Goal: Answer question/provide support

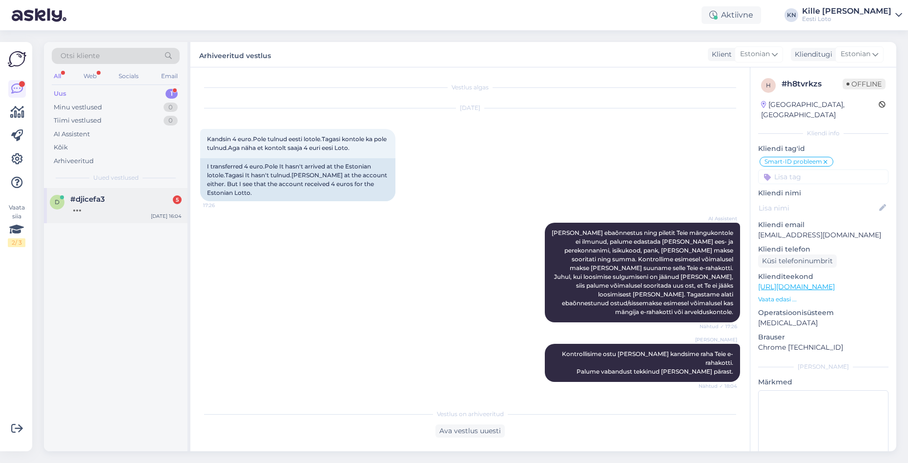
scroll to position [0, 0]
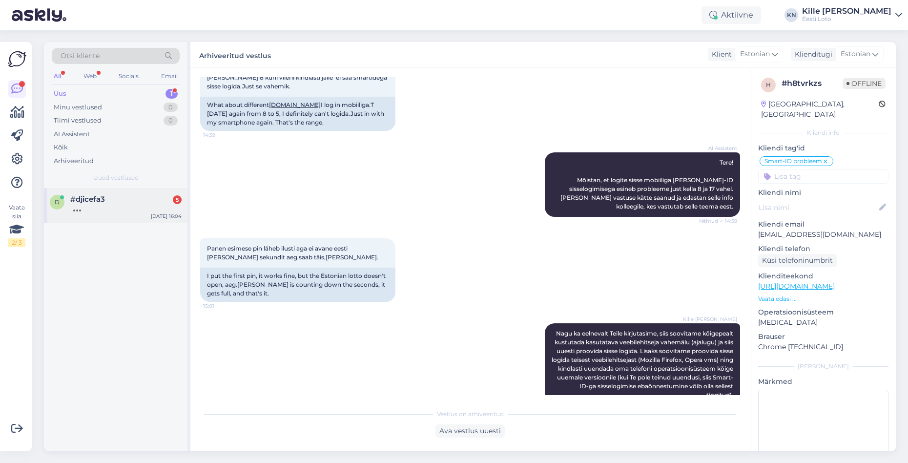
click at [126, 200] on div "#djicefa3 5" at bounding box center [125, 199] width 111 height 9
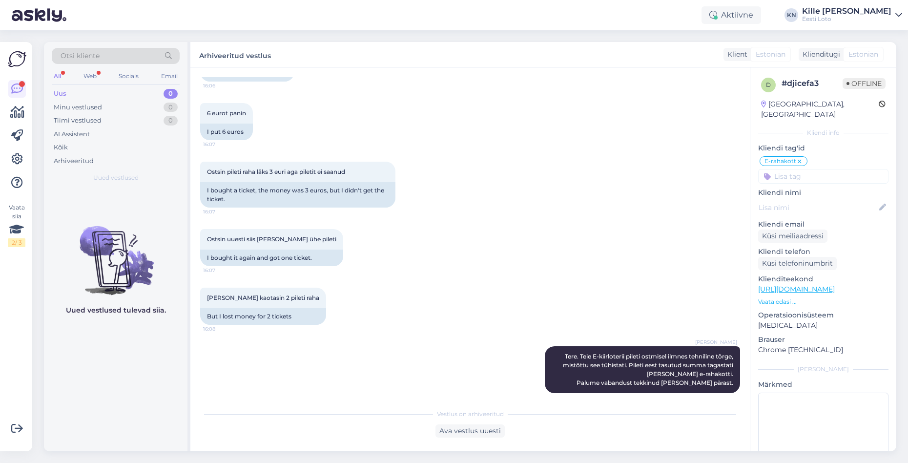
scroll to position [466, 0]
click at [105, 76] on div "All Web Socials Email" at bounding box center [116, 77] width 128 height 15
click at [106, 90] on div "Uus 0" at bounding box center [116, 94] width 128 height 14
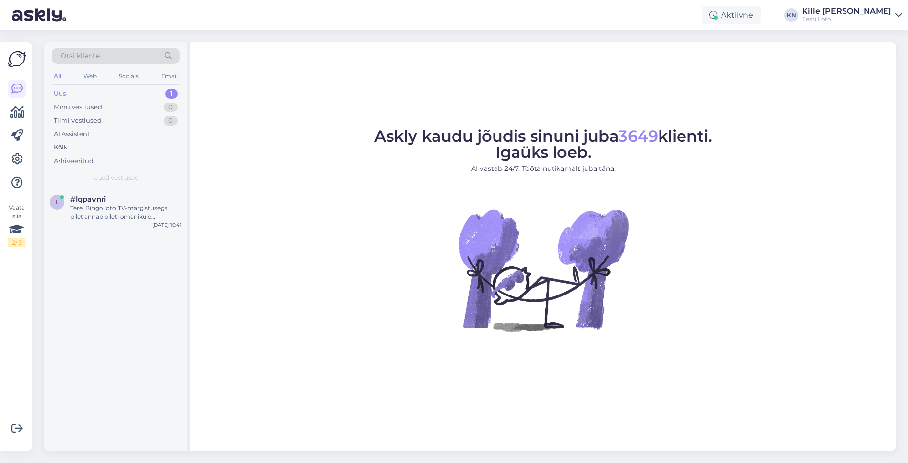
click at [87, 90] on div "Uus 1" at bounding box center [116, 94] width 128 height 14
click at [137, 202] on div "#lqpavnri" at bounding box center [125, 199] width 111 height 9
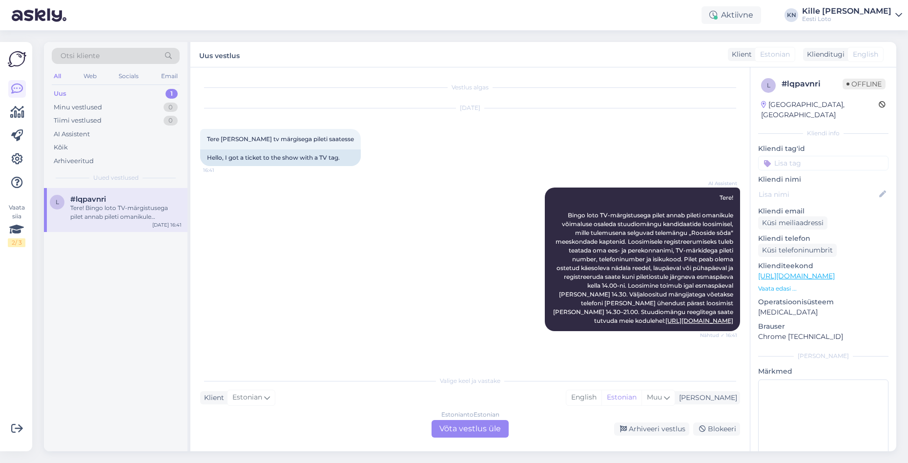
click at [474, 137] on div "Oct 6 2025 Tere kui sain tv märgisega pileti saatesse 16:41 Hello, I got a tick…" at bounding box center [470, 137] width 540 height 79
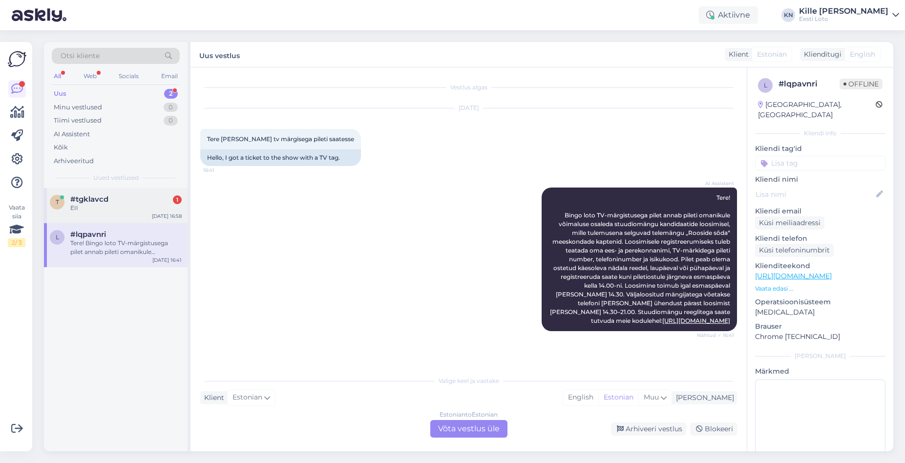
click at [134, 210] on div "EII" at bounding box center [125, 208] width 111 height 9
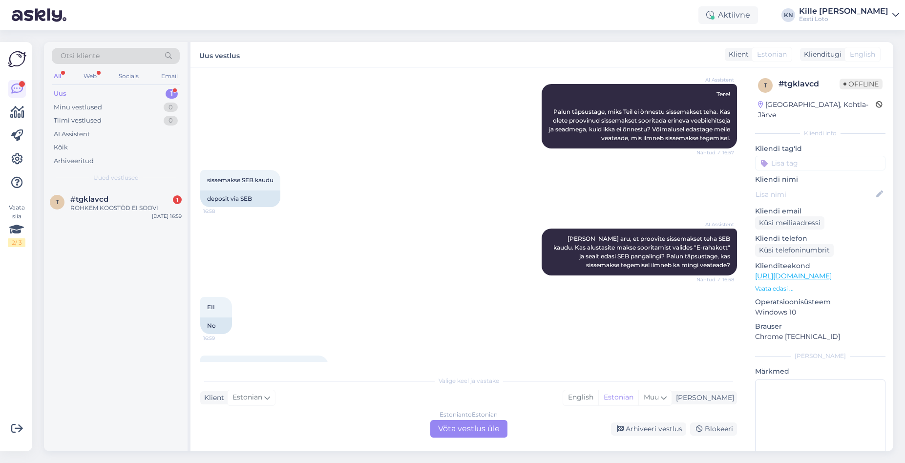
scroll to position [145, 0]
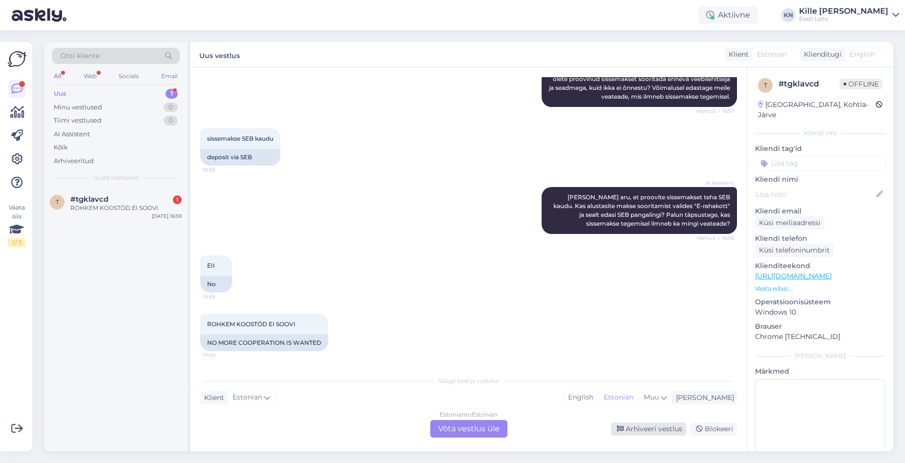
click at [634, 427] on div "Arhiveeri vestlus" at bounding box center [648, 428] width 75 height 13
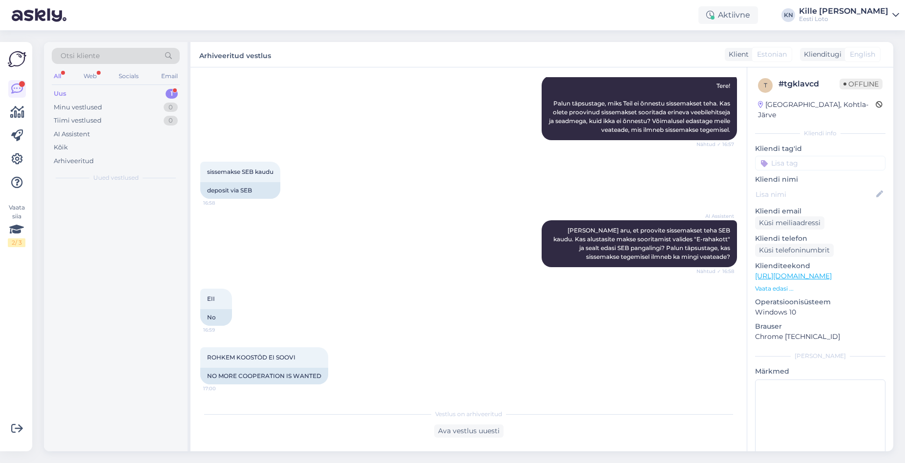
scroll to position [112, 0]
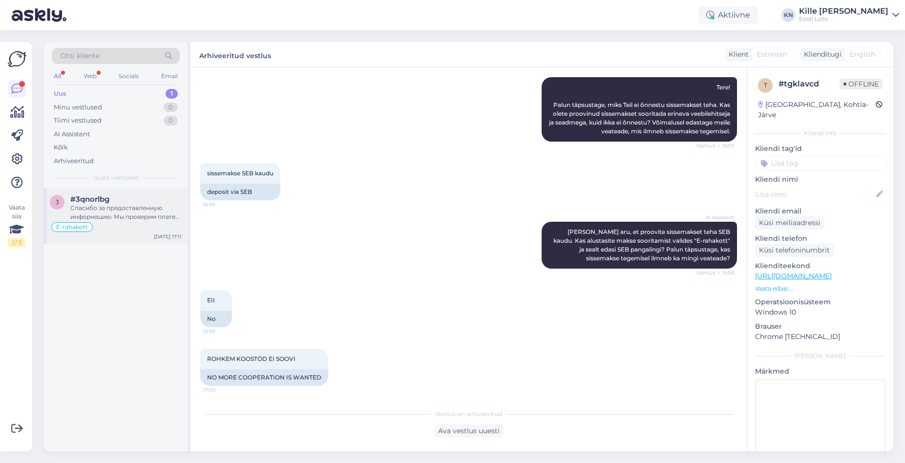
click at [108, 221] on div "E-rahakott" at bounding box center [116, 227] width 132 height 12
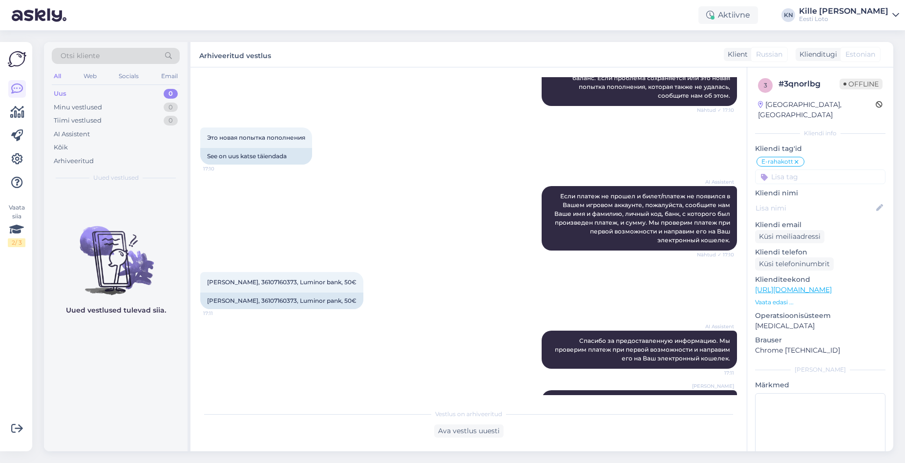
scroll to position [849, 0]
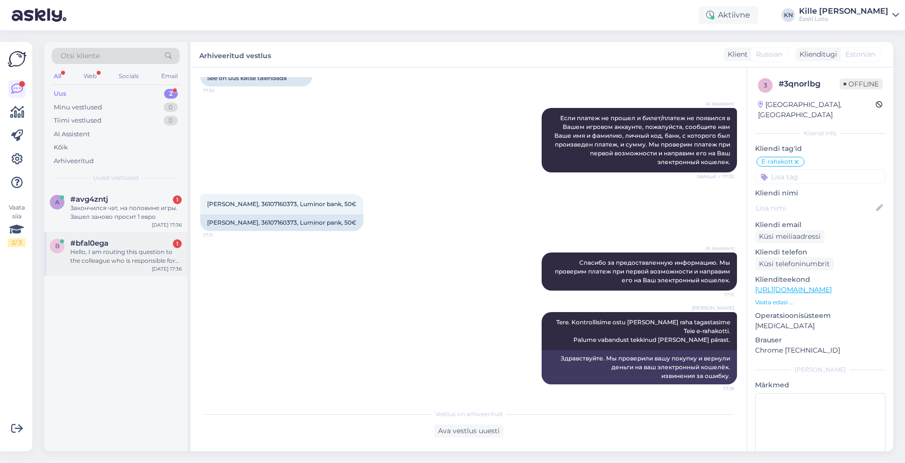
click at [120, 253] on div "Hello, I am routing this question to the colleague who is responsible for this …" at bounding box center [125, 257] width 111 height 18
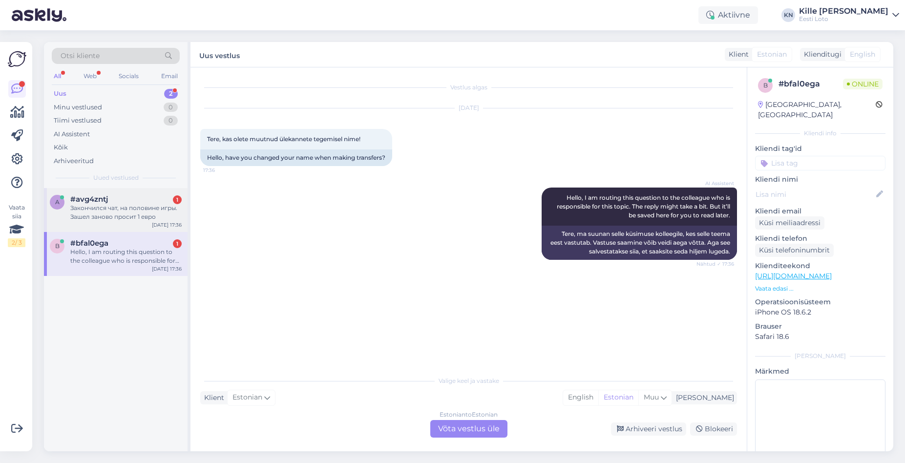
click at [136, 210] on div "Закончился чат, на половине игры. Зашел заново просит 1 евро" at bounding box center [125, 213] width 111 height 18
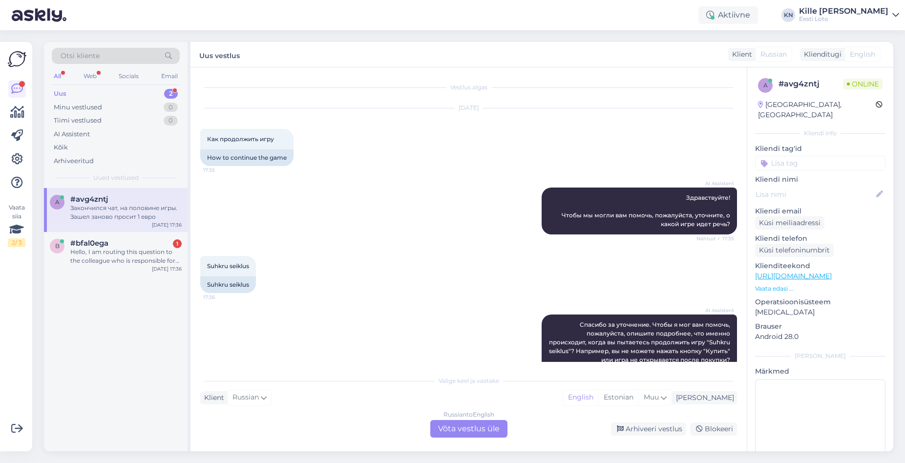
scroll to position [95, 0]
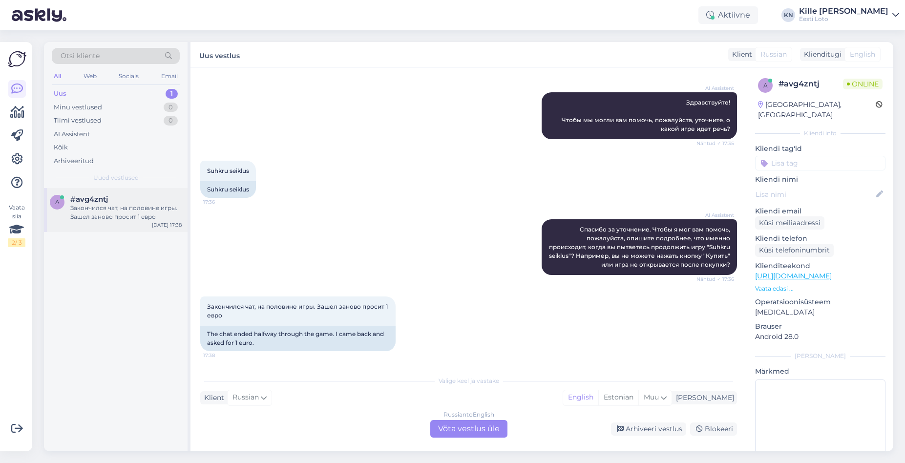
click at [112, 210] on div "Закончился чат, на половине игры. Зашел заново просит 1 евро" at bounding box center [125, 213] width 111 height 18
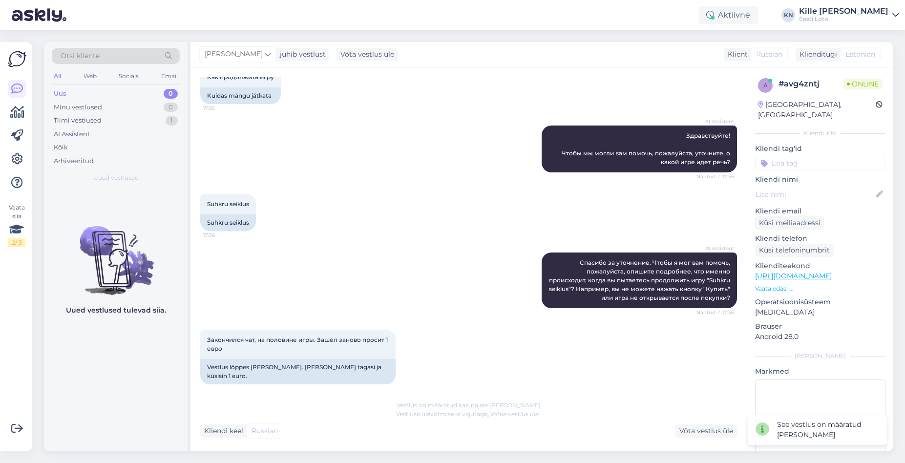
click at [94, 90] on div "Uus 0" at bounding box center [116, 94] width 128 height 14
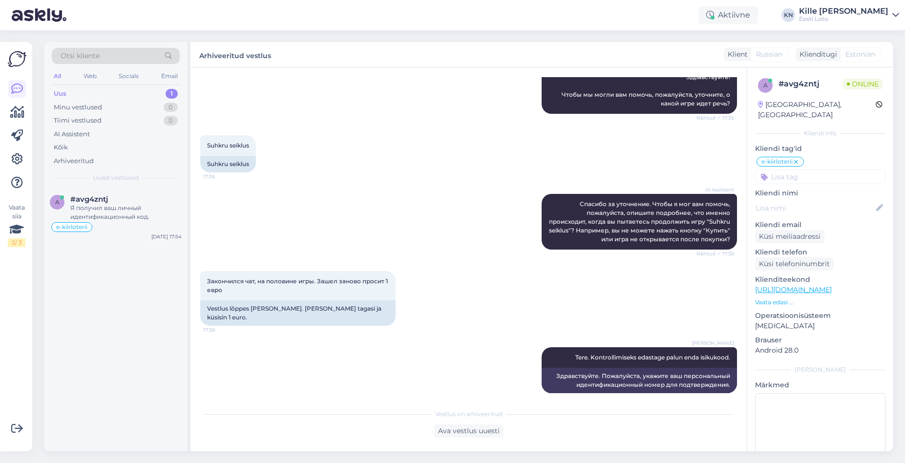
scroll to position [221, 0]
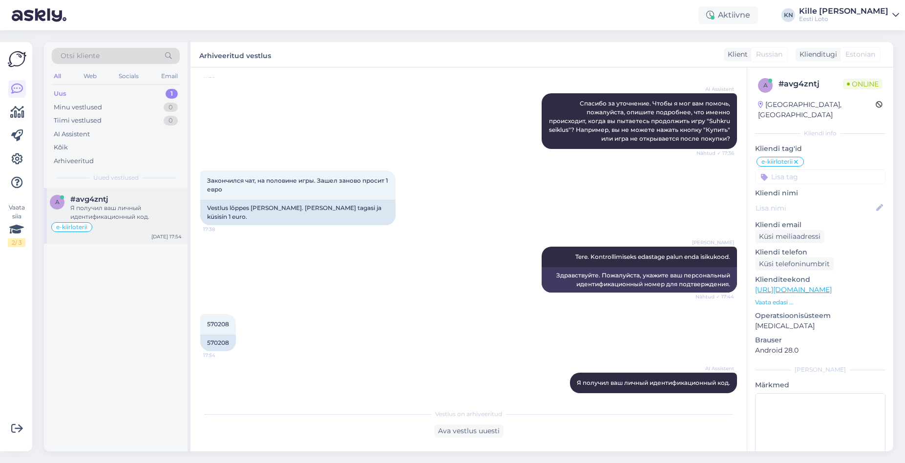
click at [160, 216] on div "Я получил ваш личный идентификационный код." at bounding box center [125, 213] width 111 height 18
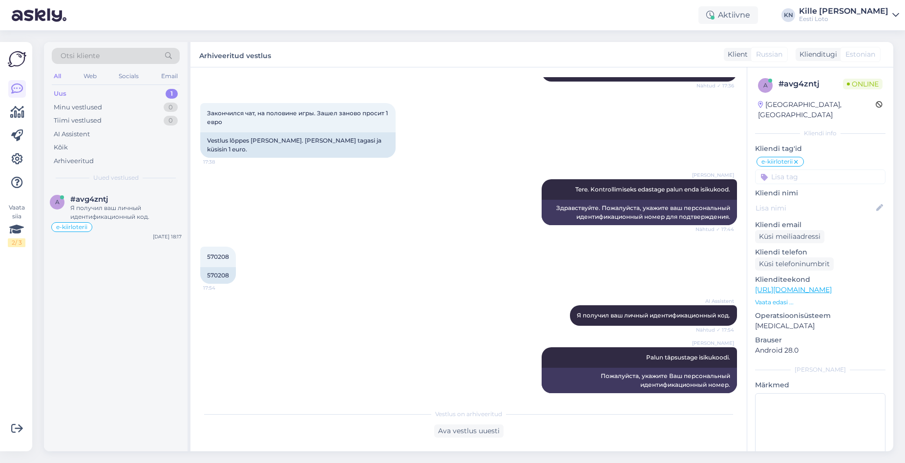
scroll to position [389, 0]
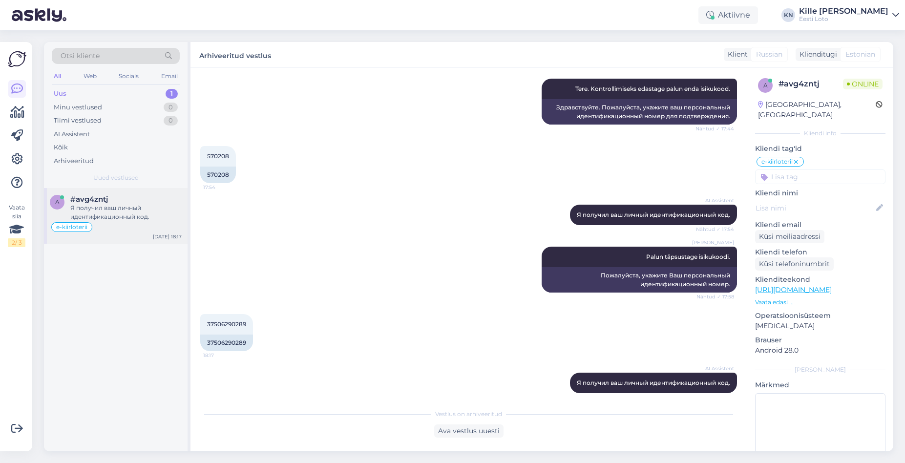
click at [139, 216] on div "Я получил ваш личный идентификационный код." at bounding box center [125, 213] width 111 height 18
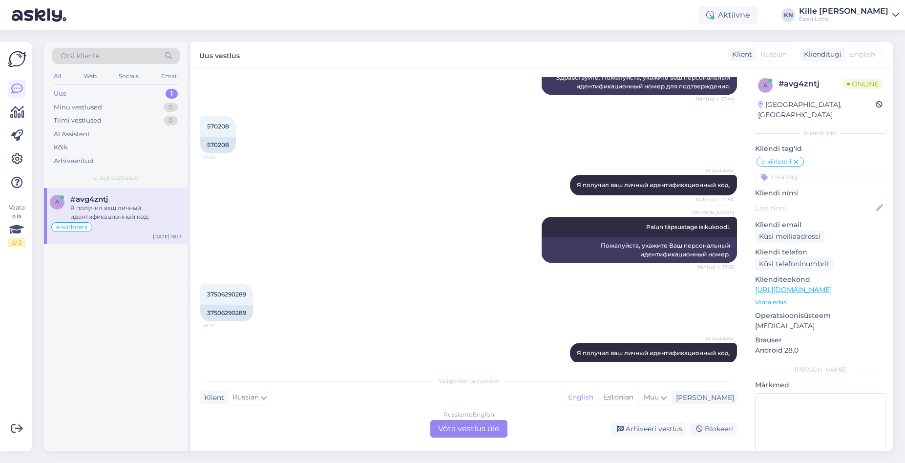
scroll to position [431, 0]
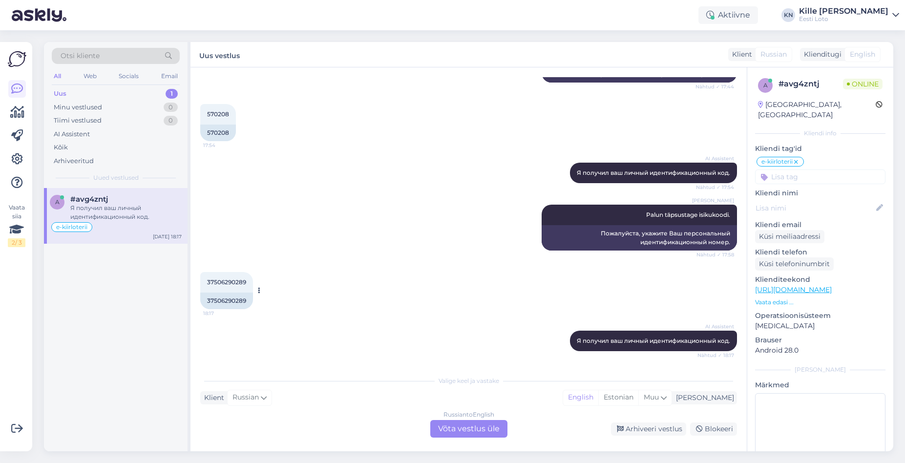
click at [232, 301] on div "37506290289" at bounding box center [226, 301] width 53 height 17
copy div "37506290289"
click at [362, 204] on div "Kadri Klink Palun täpsustage isikukoodi. Nähtud ✓ 17:58 Пожалуйста, укажите Ваш…" at bounding box center [468, 227] width 537 height 67
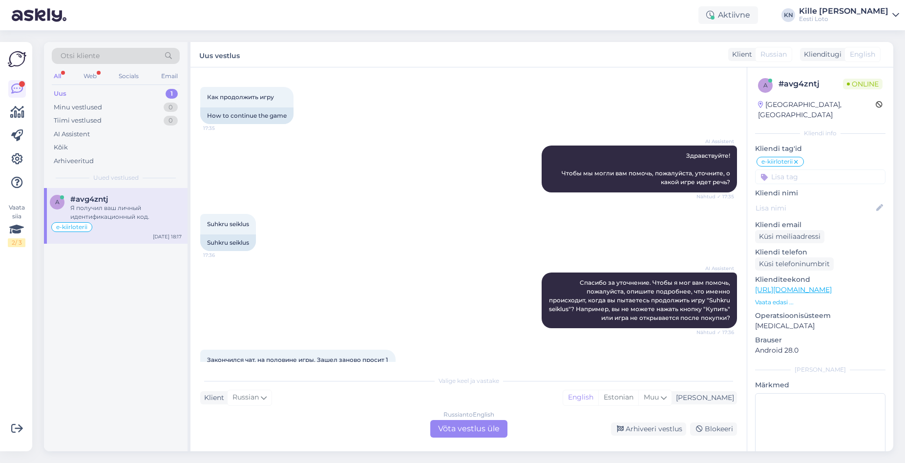
scroll to position [0, 0]
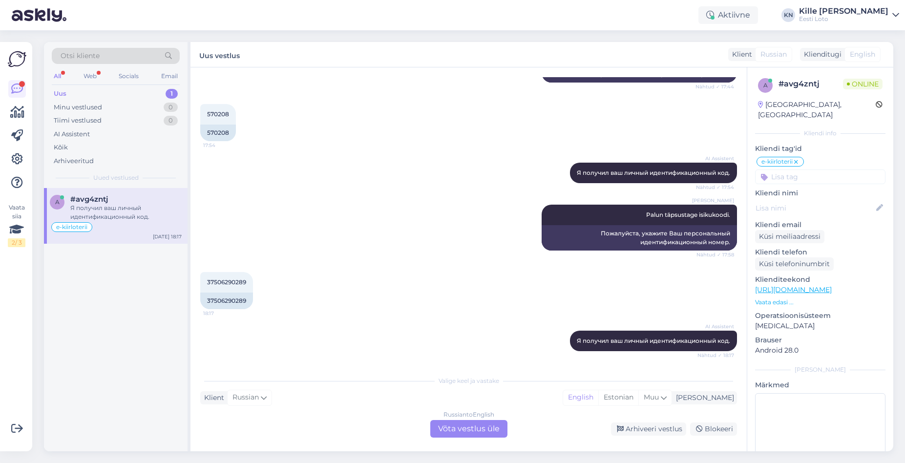
click at [444, 427] on div "Russian to English Võta vestlus üle" at bounding box center [468, 429] width 77 height 18
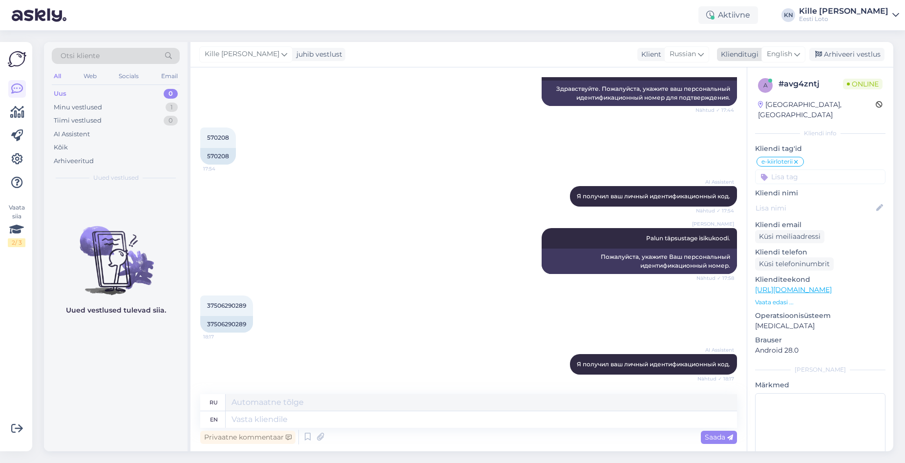
click at [787, 54] on span "English" at bounding box center [779, 54] width 25 height 11
type input "est"
click at [765, 95] on link "Estonian" at bounding box center [761, 98] width 107 height 16
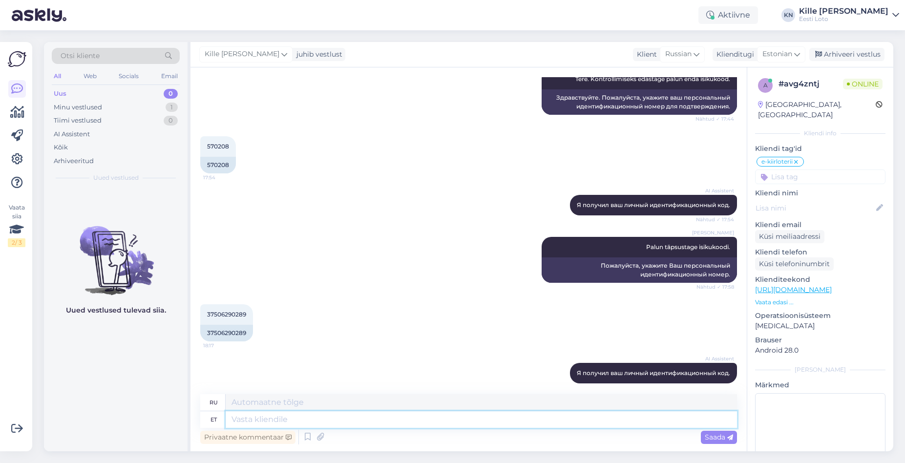
click at [431, 420] on textarea at bounding box center [481, 419] width 511 height 17
type textarea "Meie"
type textarea "Наш"
type textarea "Meie andmetel on"
type textarea "По нашим данным"
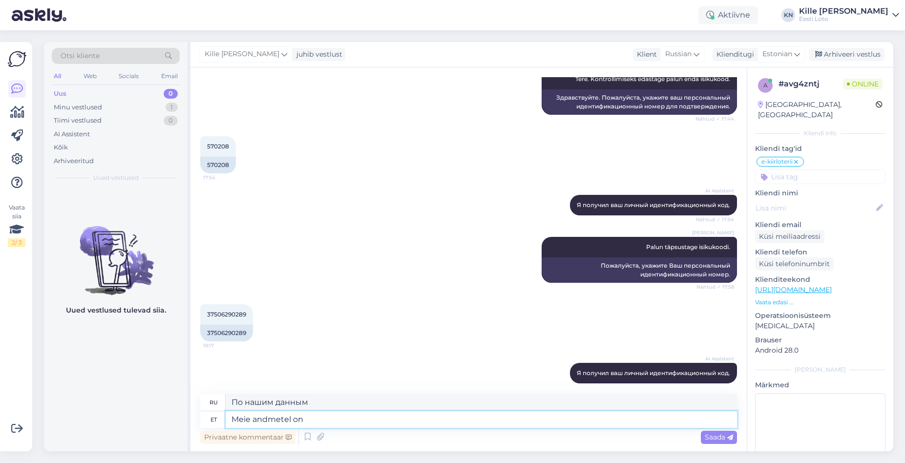
type textarea "Meie andmetel on k"
type textarea "По нашим данным,"
type textarea "Meie andmetel on kõi"
type textarea "По нашим данным, все"
type textarea "Meie andmetel on kõik Teie ost"
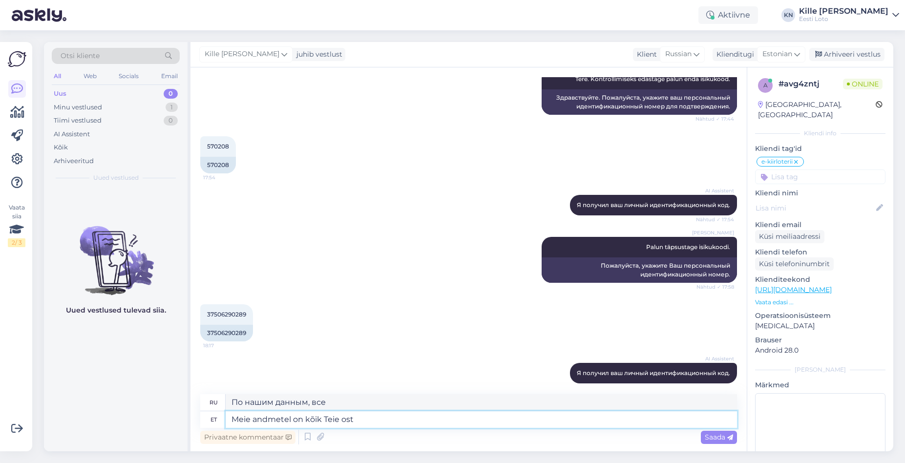
type textarea "По нашим данным, всё ваше."
type textarea "Meie andmetel on kõik Teie ostetud S"
type textarea "Согласно нашим записям, все, что вы приобрели,"
type textarea "Meie andmetel on kõik Teie ostetud Suhkruseikluse pi"
type textarea "Согласно нашим данным, все ваши покупки в Sugar Adventure"
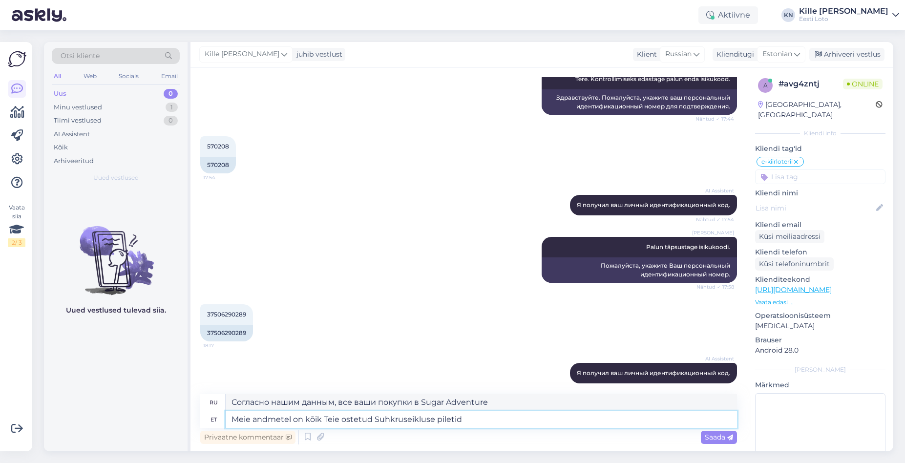
type textarea "Meie andmetel on kõik Teie ostetud Suhkruseikluse piletid l"
type textarea "Согласно нашим данным, все ваши купленные билеты на «Сахарные приключения»"
type textarea "Meie andmetel on kõik Teie ostetud Suhkruseikluse piletid lõpuni m"
type textarea "По нашим данным, все купленные вами билеты на Sugar Adventure распроданы."
type textarea "Meie andmetel on kõik Teie ostetud Suhkruseikluse piletid lõpuni mängitud."
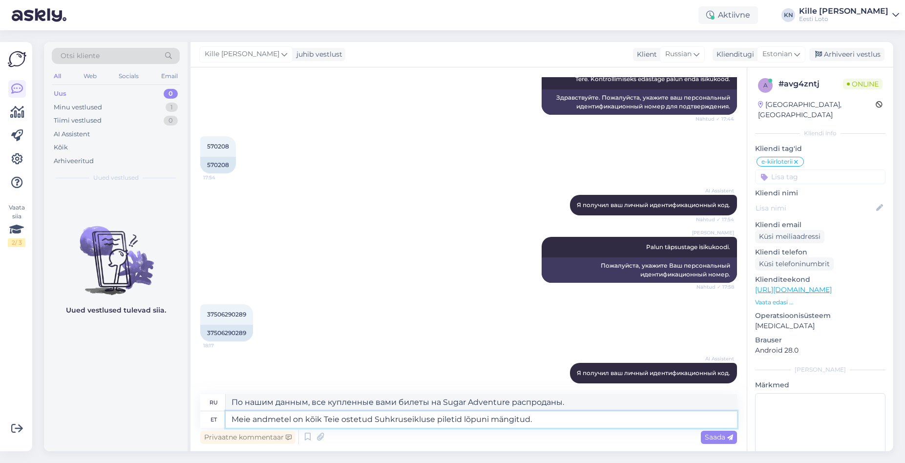
type textarea "По нашей информации, все купленные вами билеты на «Сахарное приключение» распро…"
drag, startPoint x: 341, startPoint y: 423, endPoint x: 360, endPoint y: 420, distance: 19.8
click at [341, 423] on textarea "Meie andmetel on kõik Teie ostetud Suhkruseikluse piletid lõpuni mängitud." at bounding box center [481, 419] width 511 height 17
type textarea "Meie andmetel on kõik Teie pooostetud Suhkruseikluse piletid lõpuni mängitud."
type textarea "По нашим данным, все размещенные вами билеты на Sugar Adventure были разыграны …"
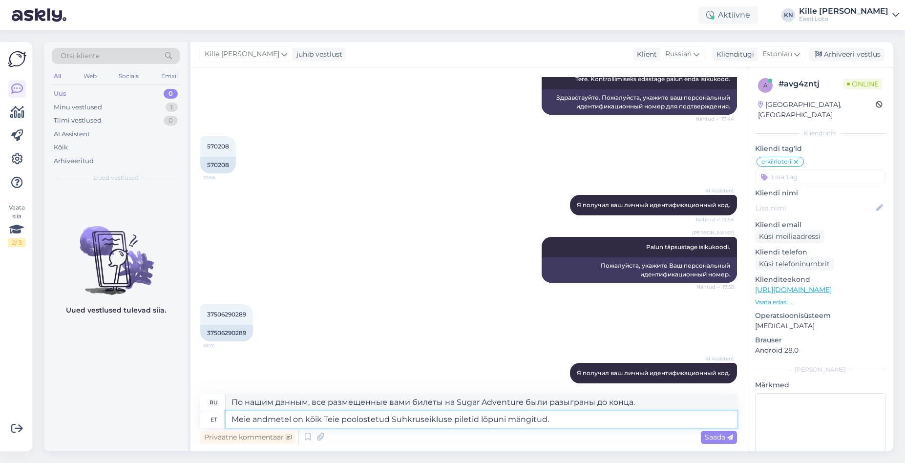
type textarea "Meie andmetel on kõik Teie pooltostetud Suhkruseikluse piletid lõpuni mängitud."
type textarea "По нашим данным, все ваши купленные билеты на «Сахарное приключение» были разыг…"
type textarea "Meie andmetel on kõik Teie poolt ostetud Suhkruseikluse piletid lõpuni mängitud."
type textarea "По нашим данным, все купленные вами билеты на «Сахарное приключение» были разыг…"
click at [579, 422] on textarea "Meie andmetel on kõik Teie poolt ostetud Suhkruseikluse piletid lõpuni mängitud." at bounding box center [481, 419] width 511 height 17
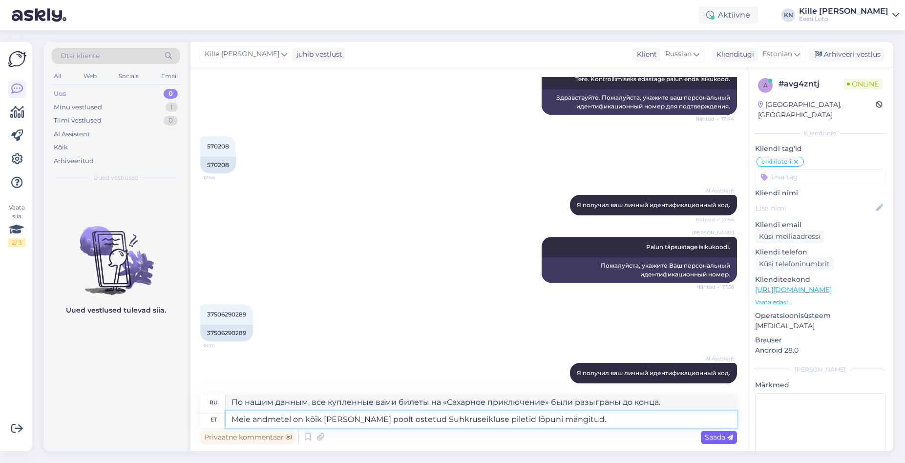
type textarea "Meie andmetel on kõik Teie poolt ostetud Suhkruseikluse piletid lõpuni mängitud."
click at [708, 431] on div "Saada" at bounding box center [719, 437] width 36 height 13
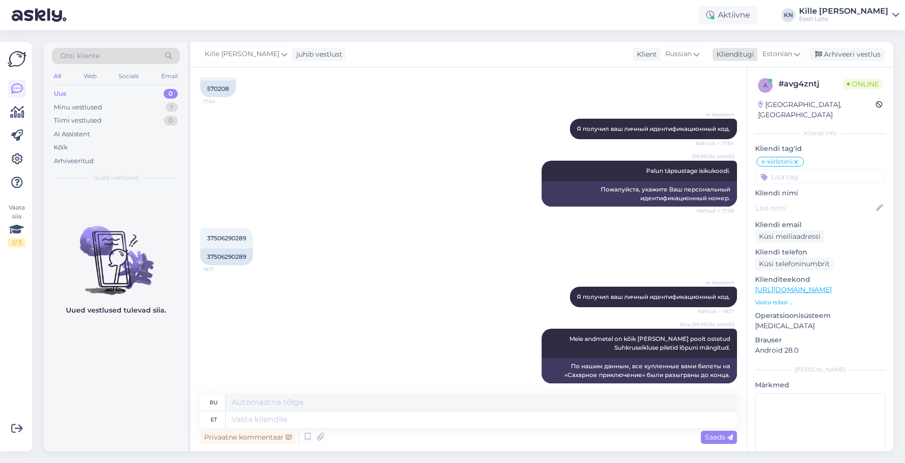
scroll to position [3, 0]
click at [835, 55] on div "Arhiveeri vestlus" at bounding box center [846, 54] width 75 height 13
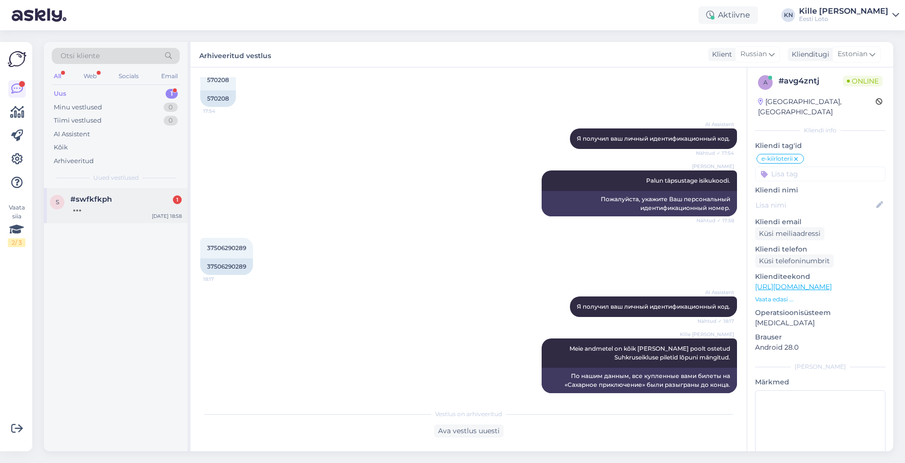
click at [121, 208] on div at bounding box center [125, 208] width 111 height 9
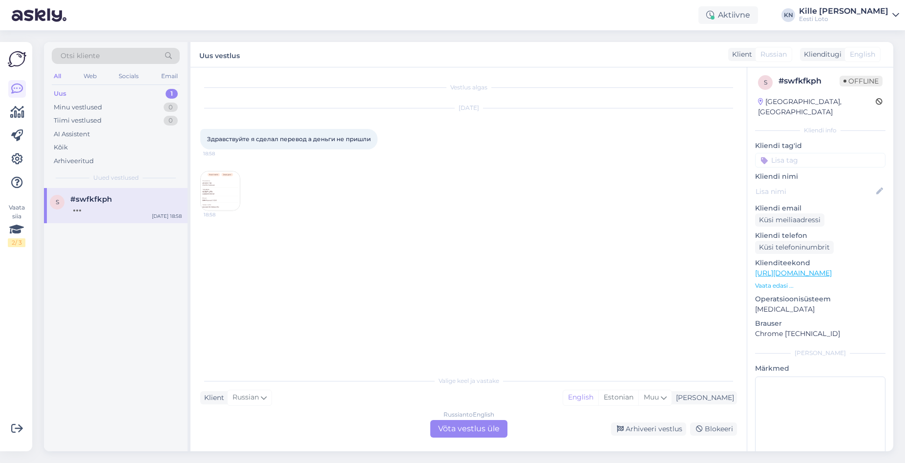
scroll to position [0, 0]
click at [230, 193] on img at bounding box center [220, 190] width 39 height 39
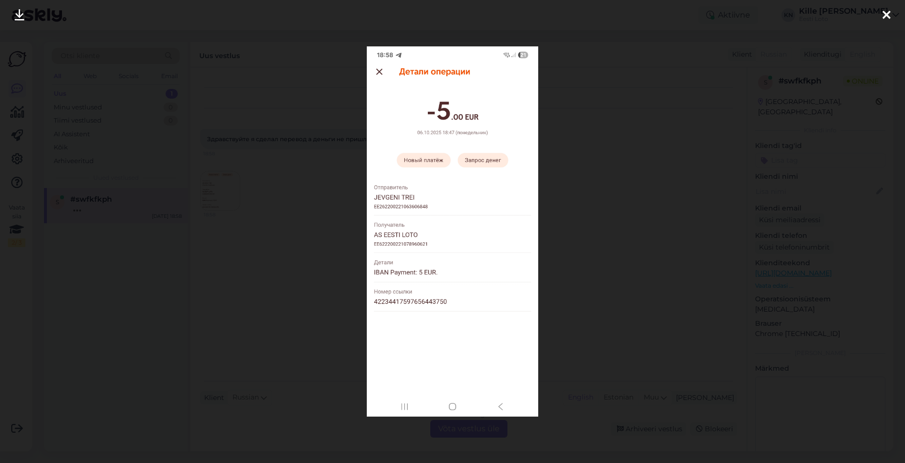
click at [326, 222] on div at bounding box center [452, 231] width 905 height 463
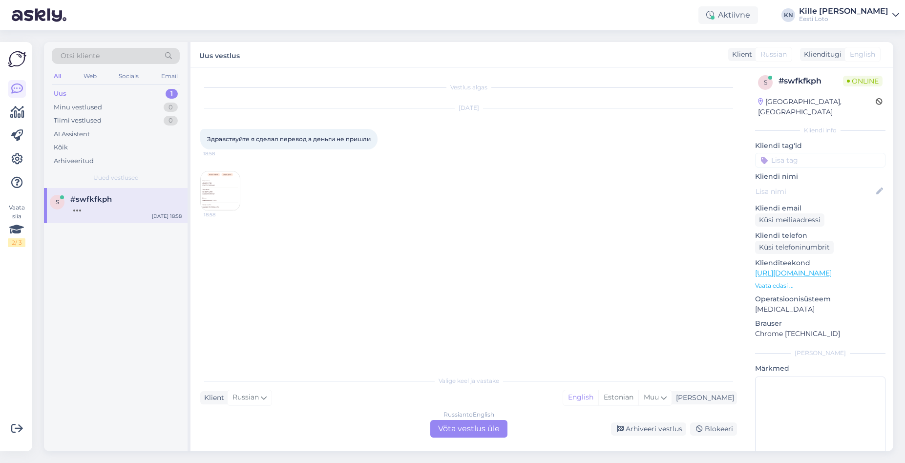
click at [463, 429] on div "Russian to English Võta vestlus üle" at bounding box center [468, 429] width 77 height 18
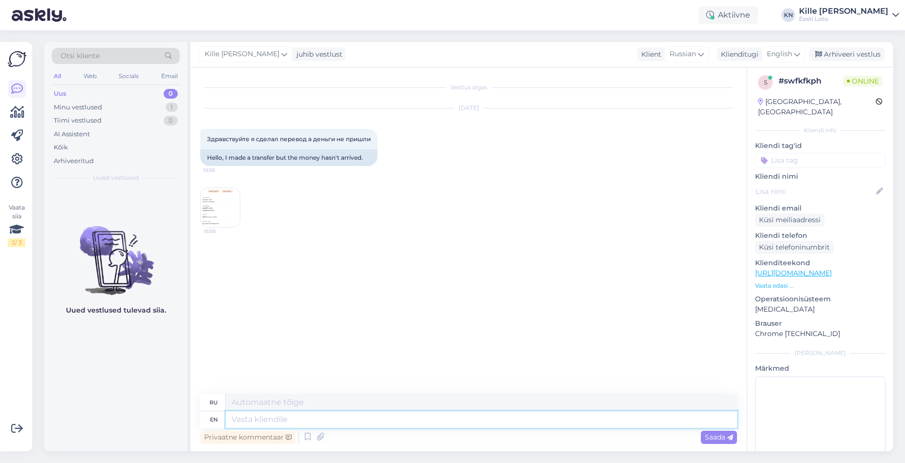
click at [347, 418] on textarea at bounding box center [481, 419] width 511 height 17
click at [784, 52] on span "English" at bounding box center [779, 54] width 25 height 11
drag, startPoint x: 758, startPoint y: 102, endPoint x: 754, endPoint y: 113, distance: 11.7
click at [758, 102] on link "Estonian" at bounding box center [761, 98] width 107 height 16
click at [403, 422] on textarea at bounding box center [481, 419] width 511 height 17
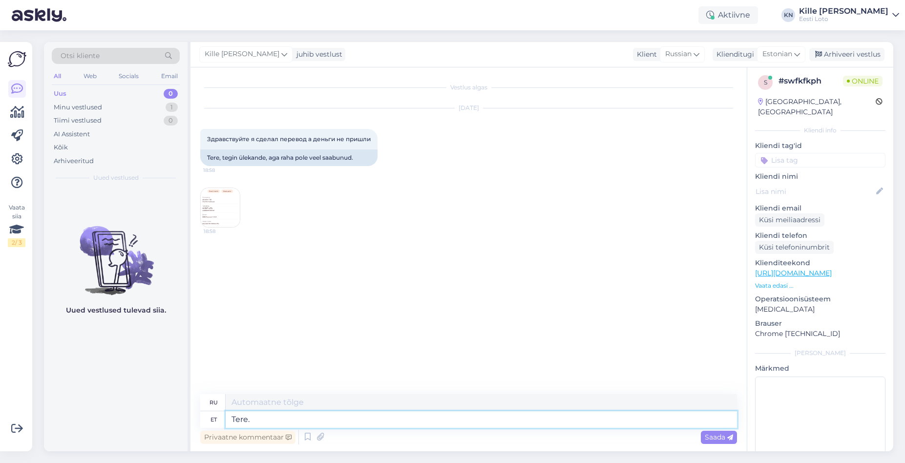
paste textarea "Kahjuks Teie sissemakse ebaõnnestus tehnilise tõrke tõttu. Kontrollisime makse …"
type textarea "Tere. Kahjuks Teie sissemakse ebaõnnestus tehnilise tõrke tõttu. Kontrollisime …"
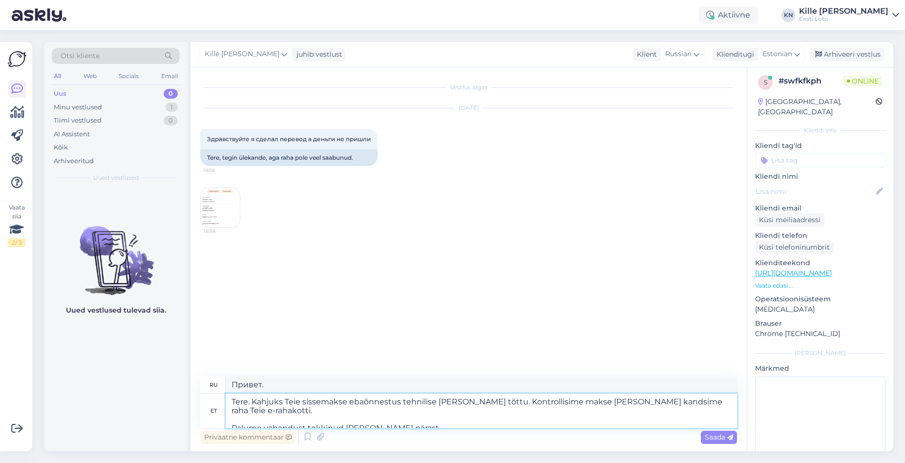
type textarea "Здравствуйте. К сожалению, ваш депозит не был зачислен из-за технической ошибки…"
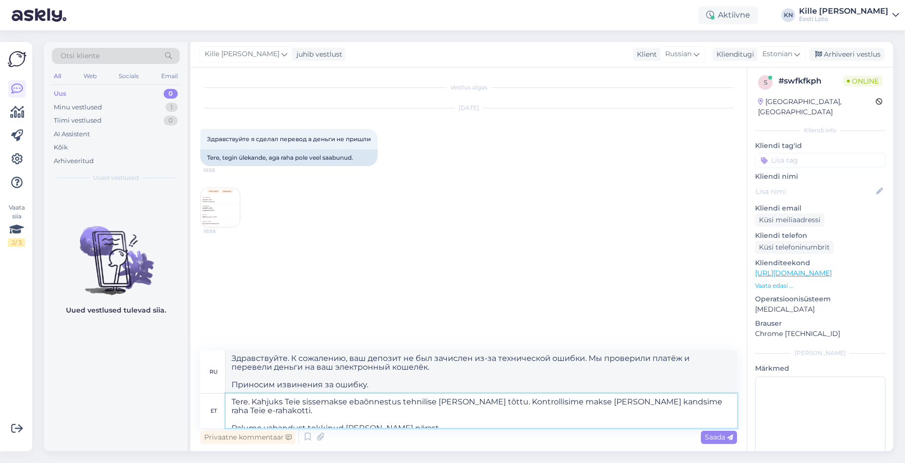
type textarea "Tere. Kahjuks Teie sissemakse ebaõnnestus tehnilise tõrke tõttu. Kontrollisime …"
click at [714, 433] on span "Saada" at bounding box center [719, 437] width 28 height 9
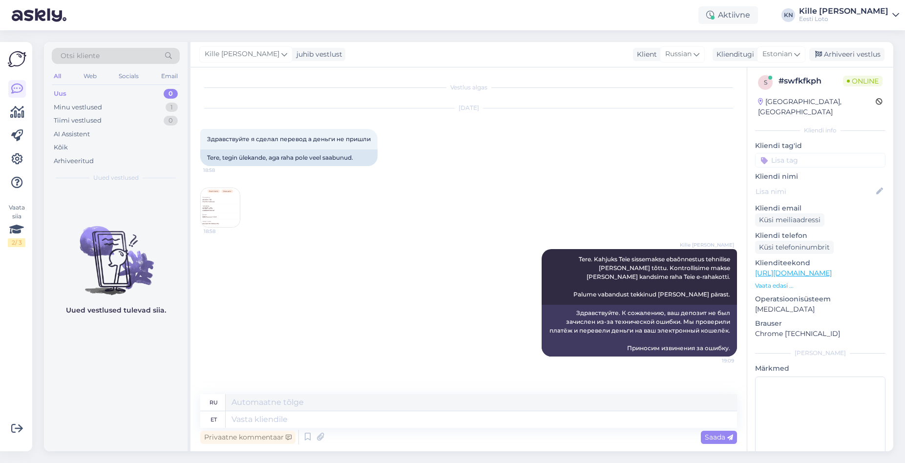
drag, startPoint x: 879, startPoint y: 141, endPoint x: 863, endPoint y: 154, distance: 19.8
click at [876, 142] on div "Kliendi tag'id" at bounding box center [820, 154] width 130 height 27
click at [863, 154] on input at bounding box center [820, 160] width 130 height 15
type input "e-ra"
click at [834, 184] on span "E-rahakott" at bounding box center [820, 187] width 32 height 6
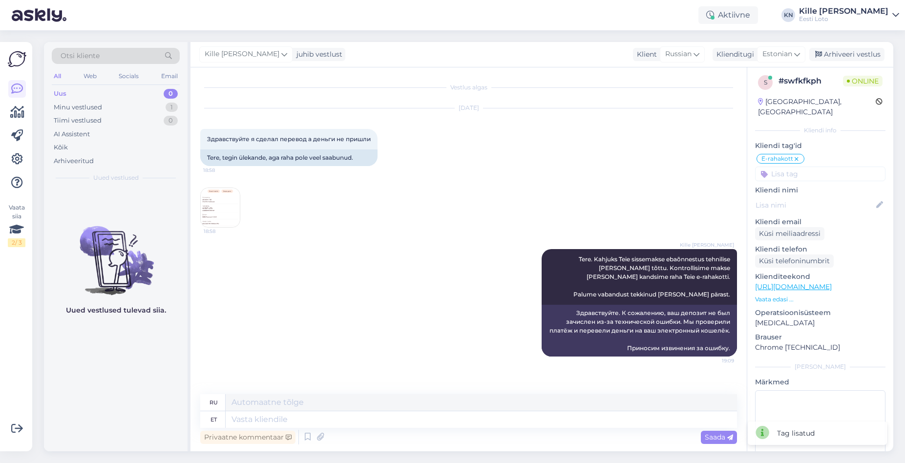
scroll to position [6, 0]
click at [88, 115] on div "Tiimi vestlused 0" at bounding box center [116, 121] width 128 height 14
click at [123, 106] on div "Minu vestlused 1" at bounding box center [116, 108] width 128 height 14
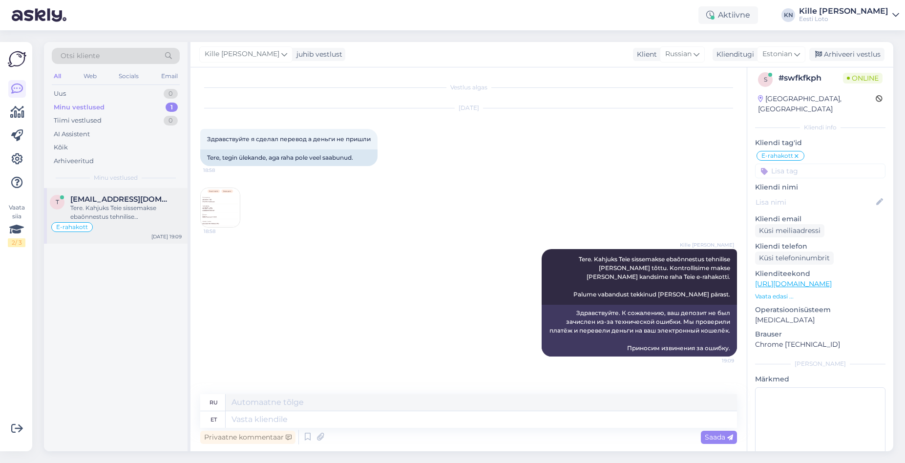
click at [129, 201] on div "trei@list.ru" at bounding box center [125, 199] width 111 height 9
click at [848, 55] on div "Arhiveeri vestlus" at bounding box center [846, 54] width 75 height 13
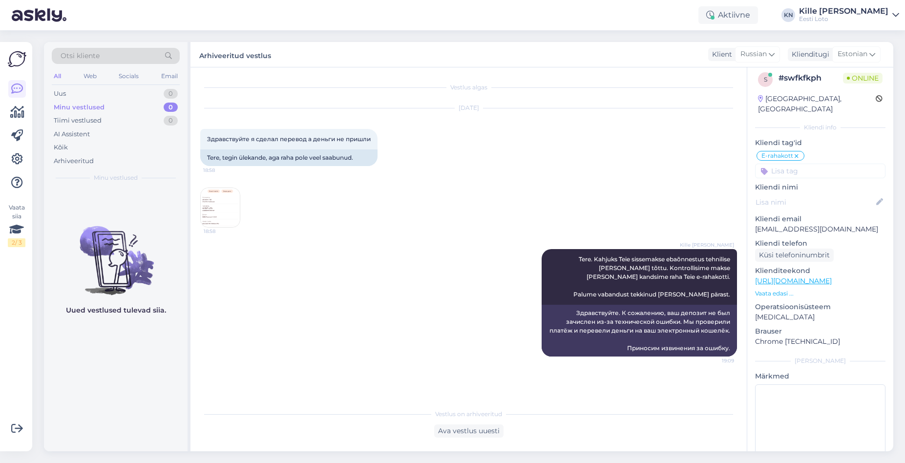
drag, startPoint x: 86, startPoint y: 89, endPoint x: 88, endPoint y: 59, distance: 30.8
click at [86, 89] on div "Uus 0" at bounding box center [116, 94] width 128 height 14
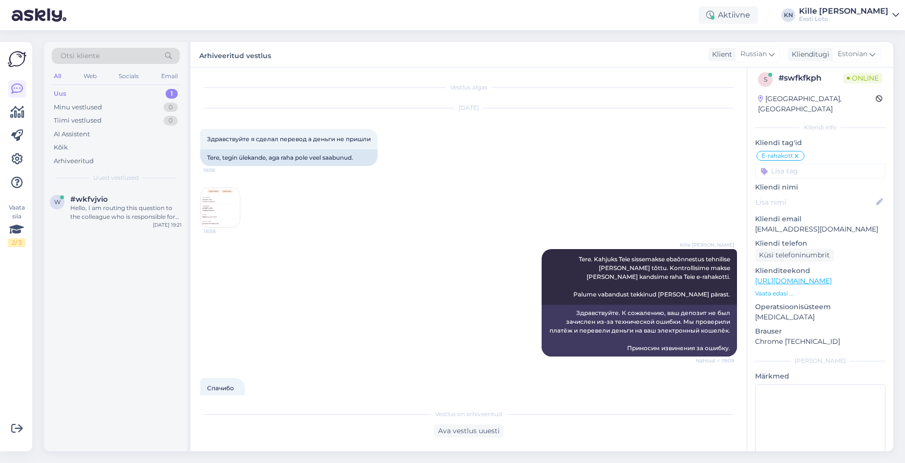
scroll to position [82, 0]
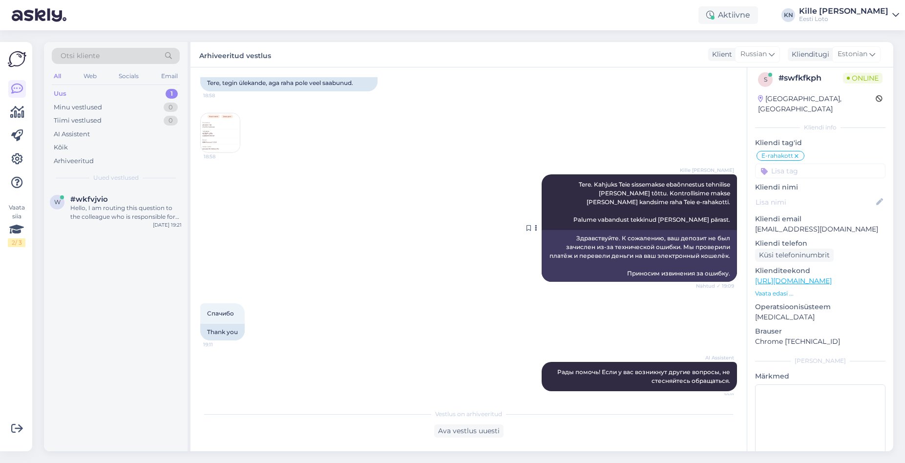
click at [547, 234] on div "Здравствуйте. К сожалению, ваш депозит не был зачислен из-за технической ошибки…" at bounding box center [639, 256] width 195 height 52
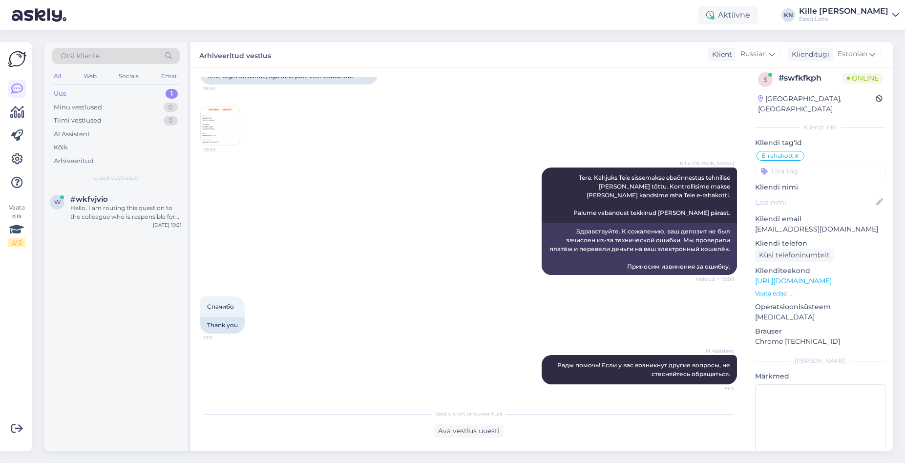
click at [75, 87] on div "Uus 1" at bounding box center [116, 94] width 128 height 14
click at [102, 201] on span "#wkfvjvio" at bounding box center [89, 199] width 38 height 9
